Goal: Task Accomplishment & Management: Manage account settings

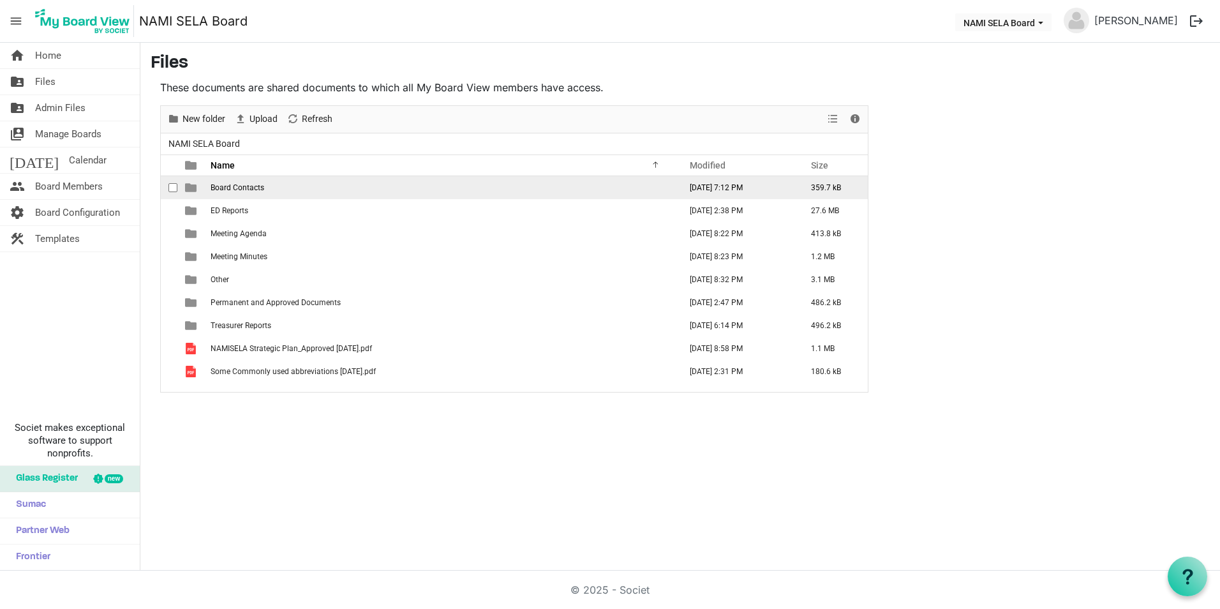
click at [216, 185] on span "Board Contacts" at bounding box center [237, 187] width 54 height 9
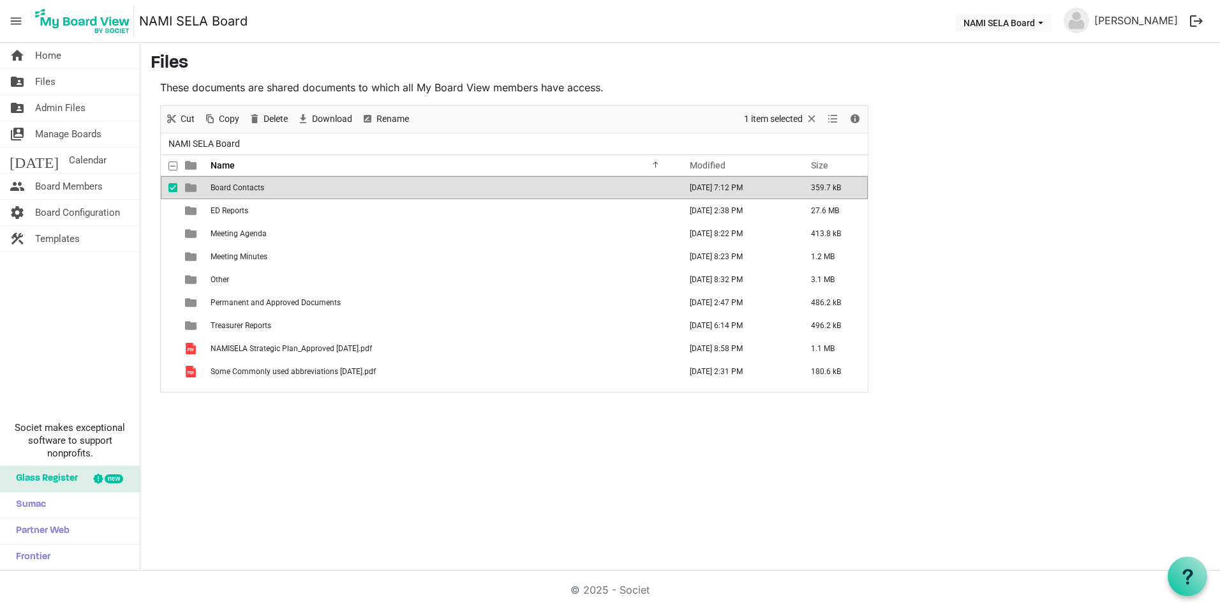
click at [244, 189] on span "Board Contacts" at bounding box center [237, 187] width 54 height 9
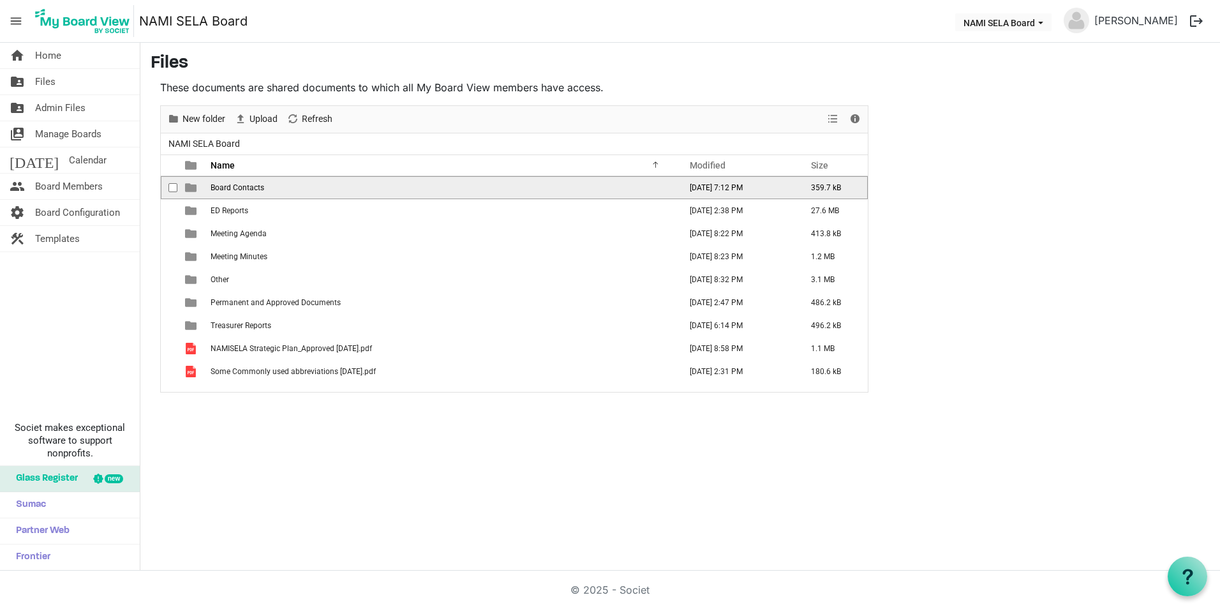
click at [244, 189] on span "Board Contacts" at bounding box center [237, 187] width 54 height 9
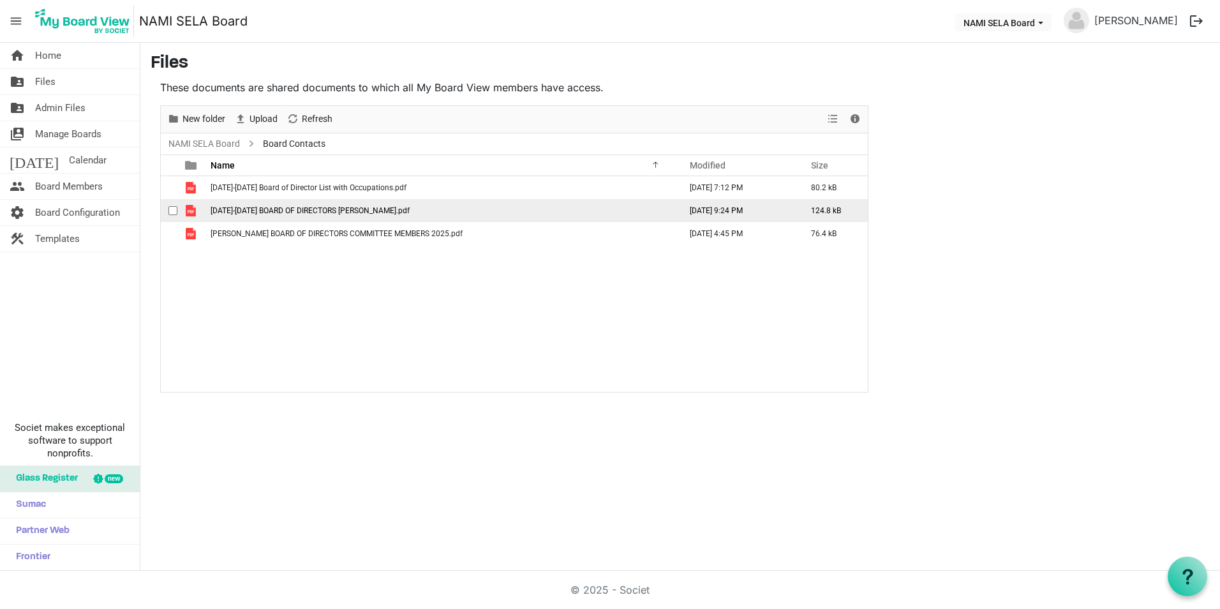
click at [175, 208] on span "checkbox" at bounding box center [172, 210] width 9 height 9
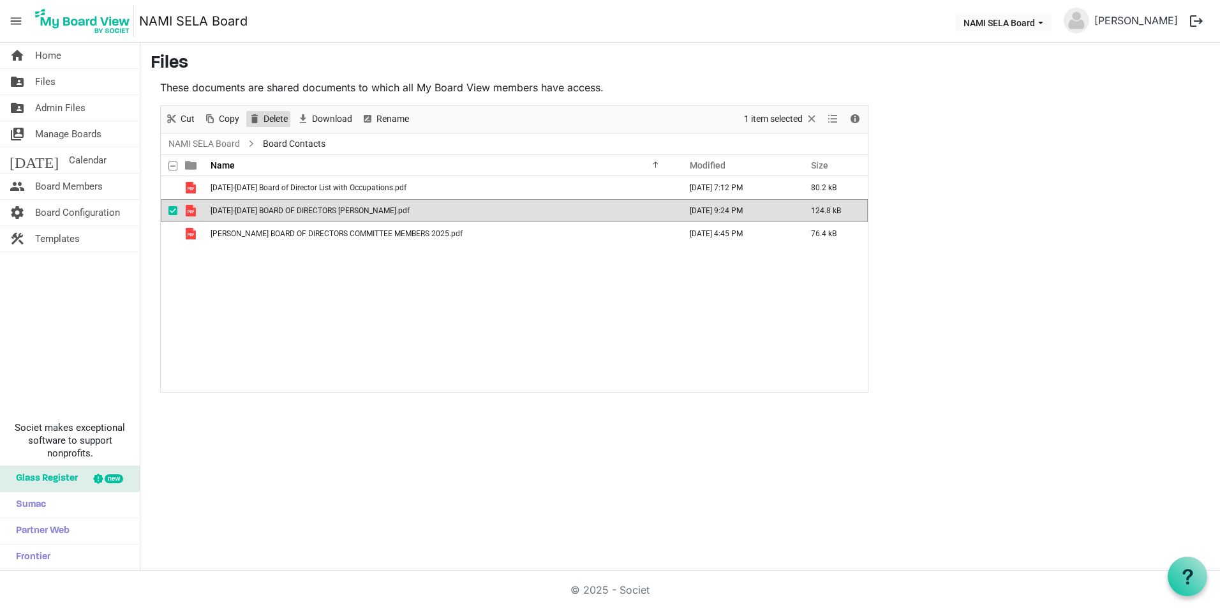
click at [273, 118] on span "Delete" at bounding box center [275, 119] width 27 height 16
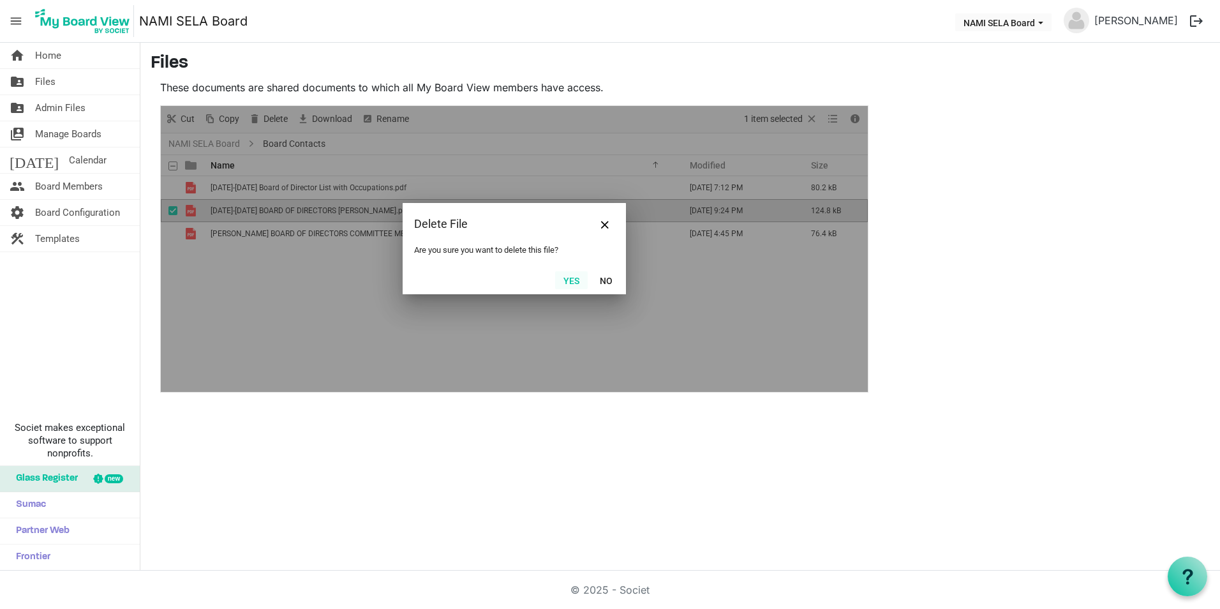
click at [570, 281] on button "Yes" at bounding box center [571, 280] width 33 height 18
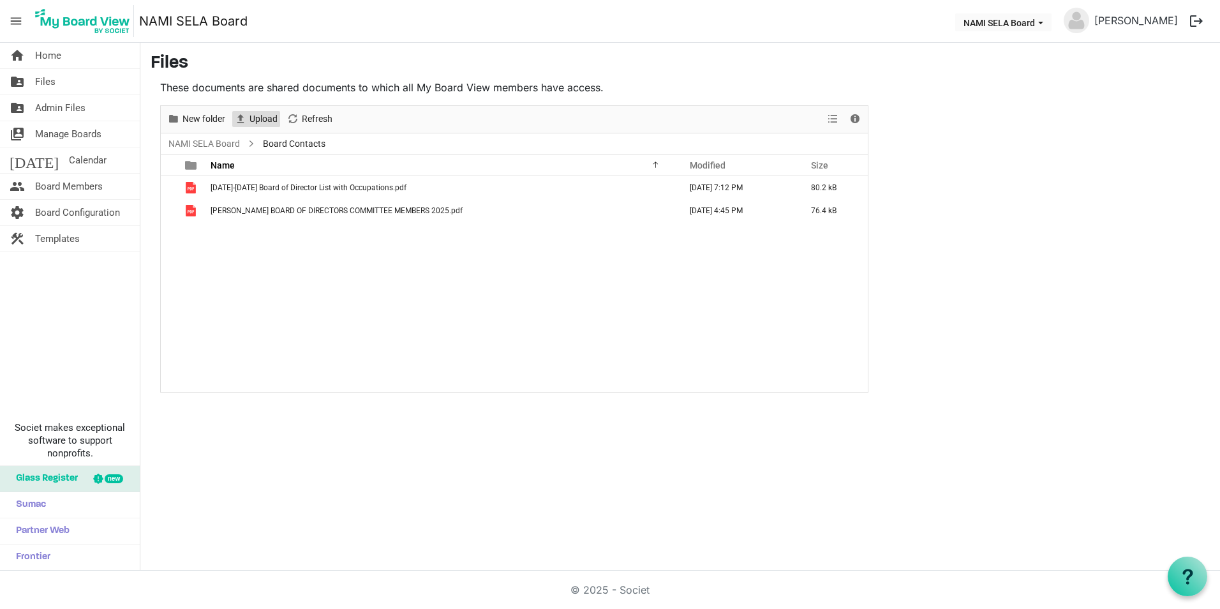
click at [260, 115] on span "Upload" at bounding box center [263, 119] width 31 height 16
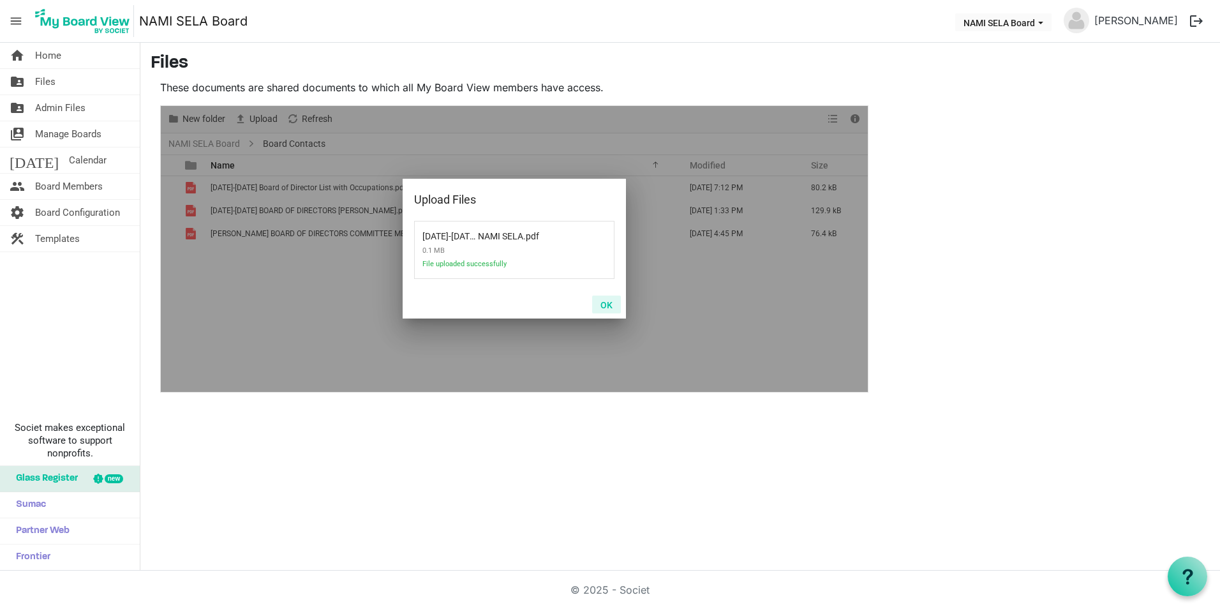
click at [613, 305] on button "OK" at bounding box center [606, 304] width 29 height 18
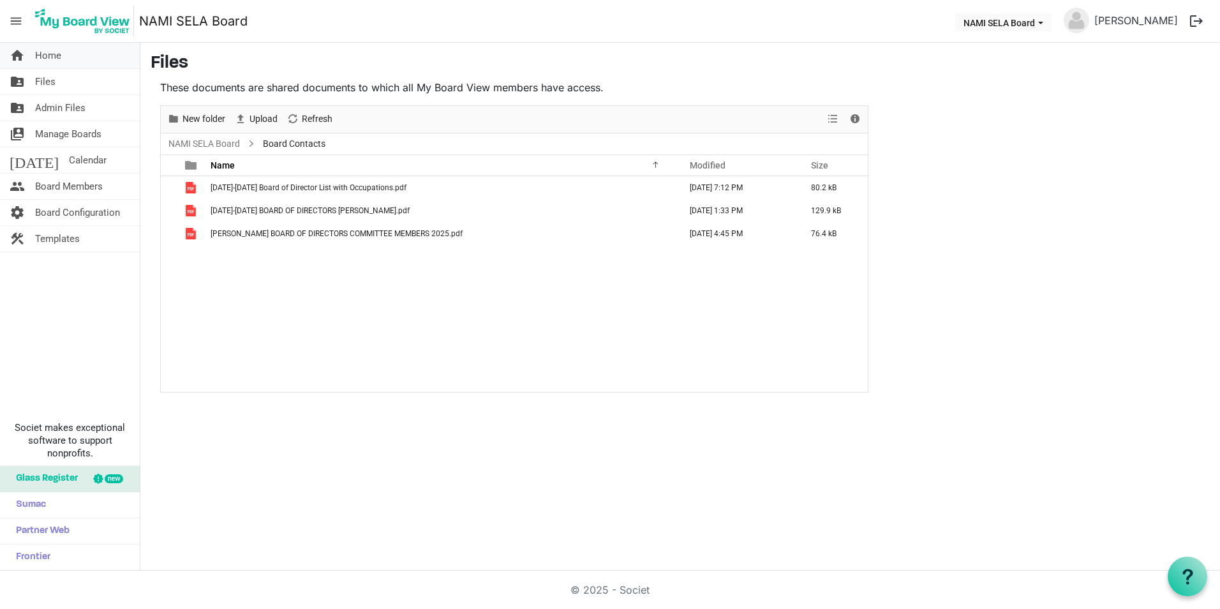
click at [61, 60] on link "home Home" at bounding box center [70, 56] width 140 height 26
